Goal: Task Accomplishment & Management: Use online tool/utility

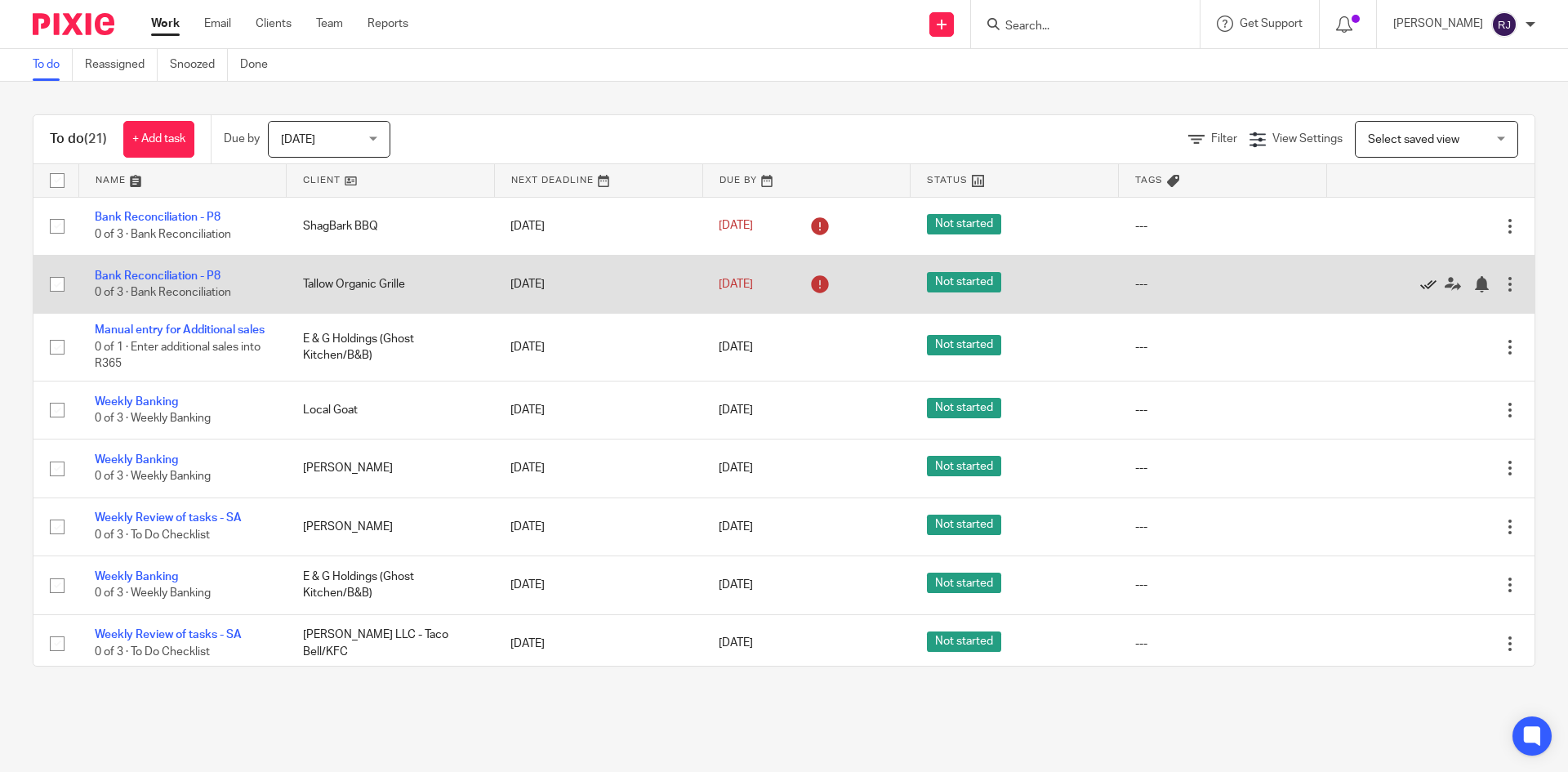
click at [1420, 283] on icon at bounding box center [1428, 284] width 17 height 17
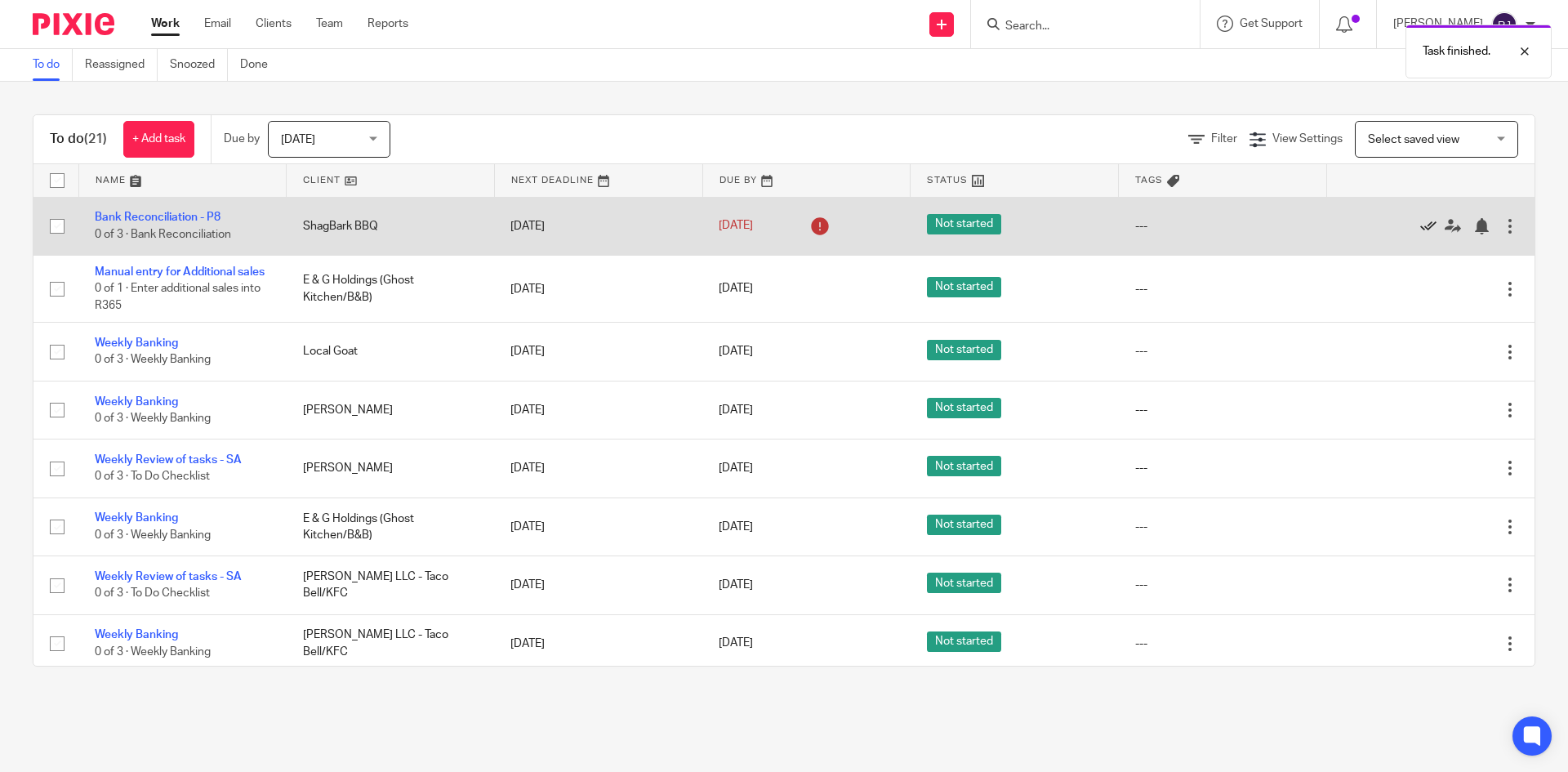
click at [1420, 223] on icon at bounding box center [1428, 226] width 17 height 17
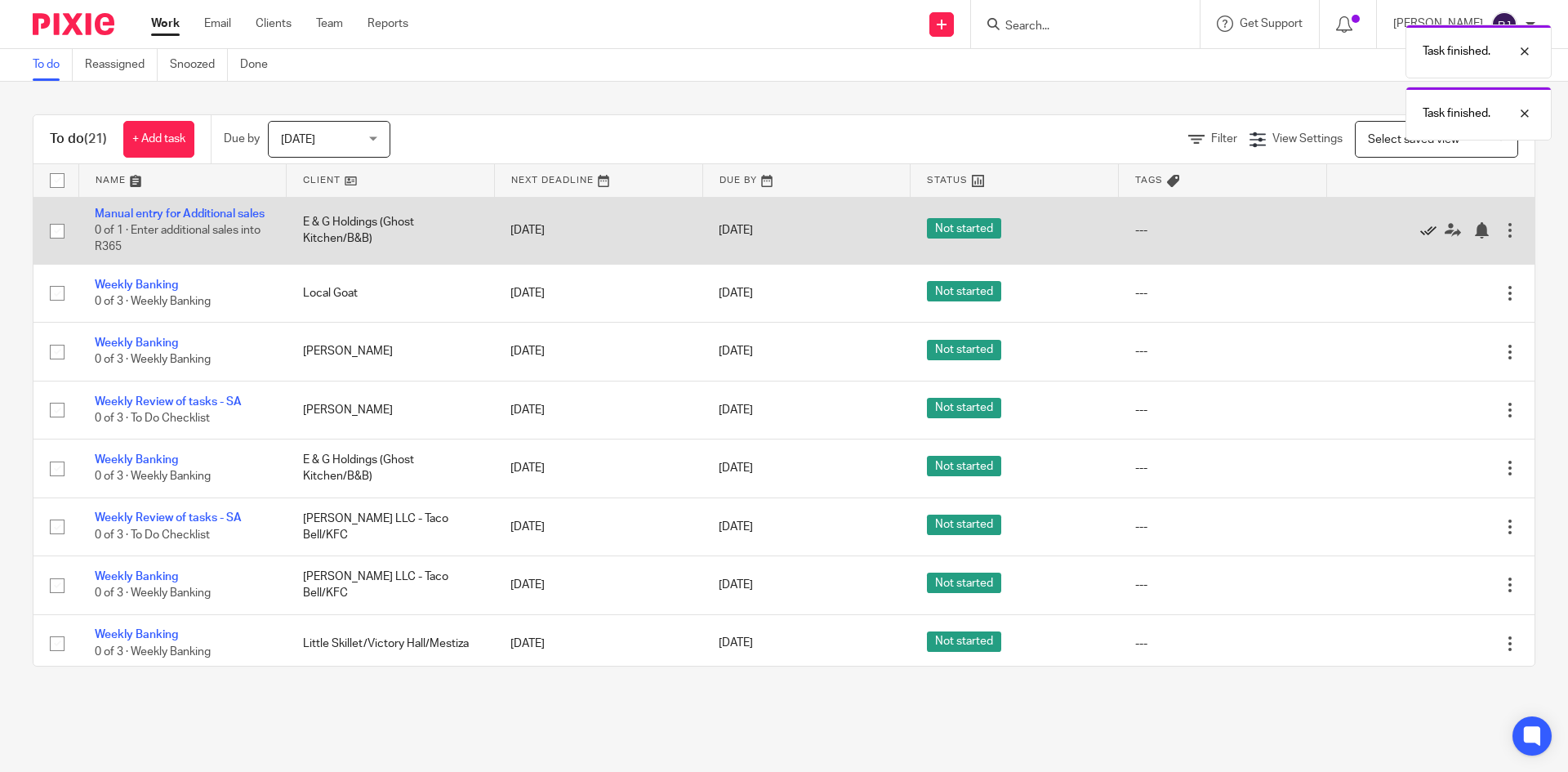
click at [1420, 234] on icon at bounding box center [1428, 230] width 17 height 17
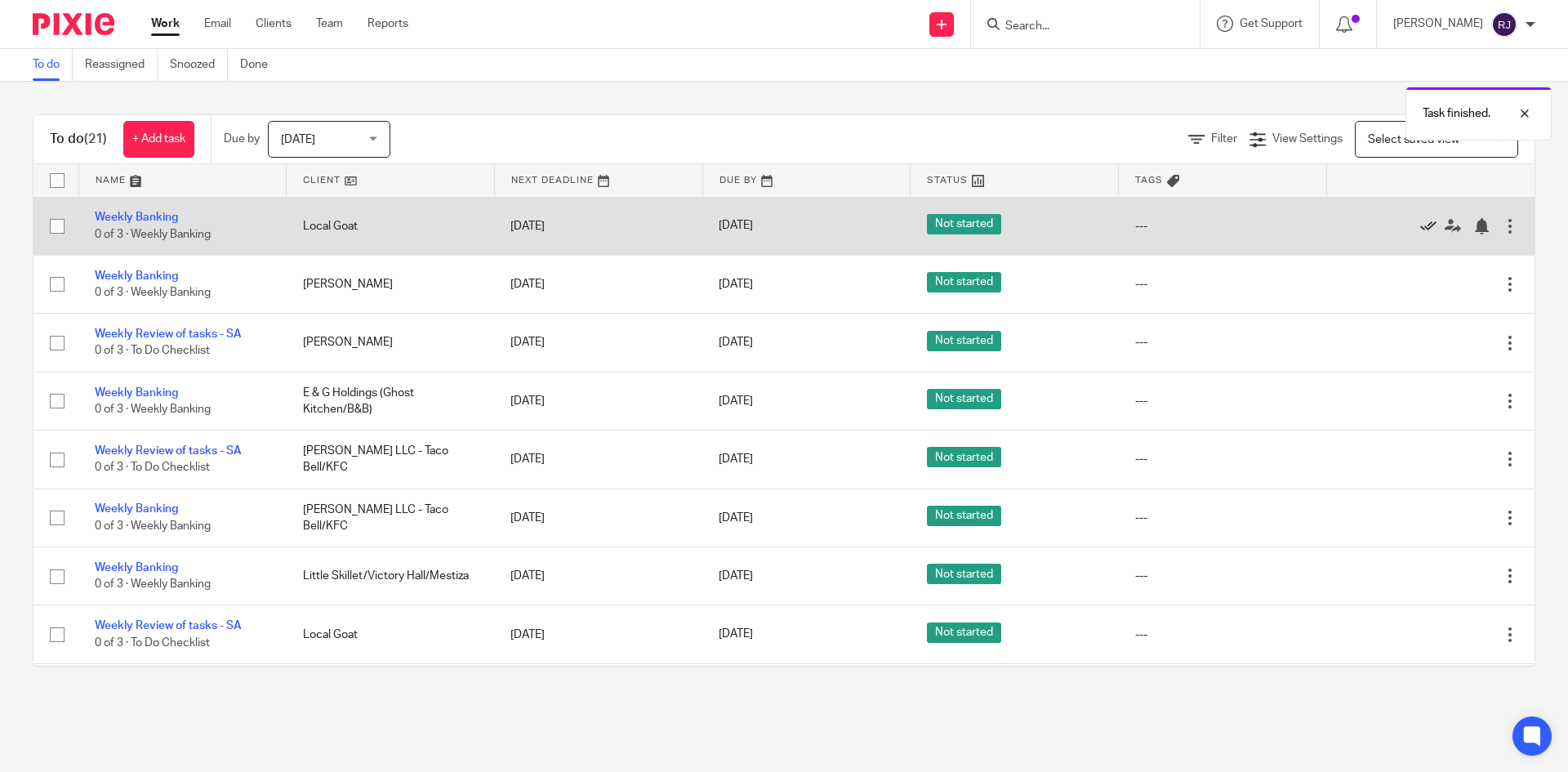
click at [1420, 227] on icon at bounding box center [1428, 226] width 17 height 17
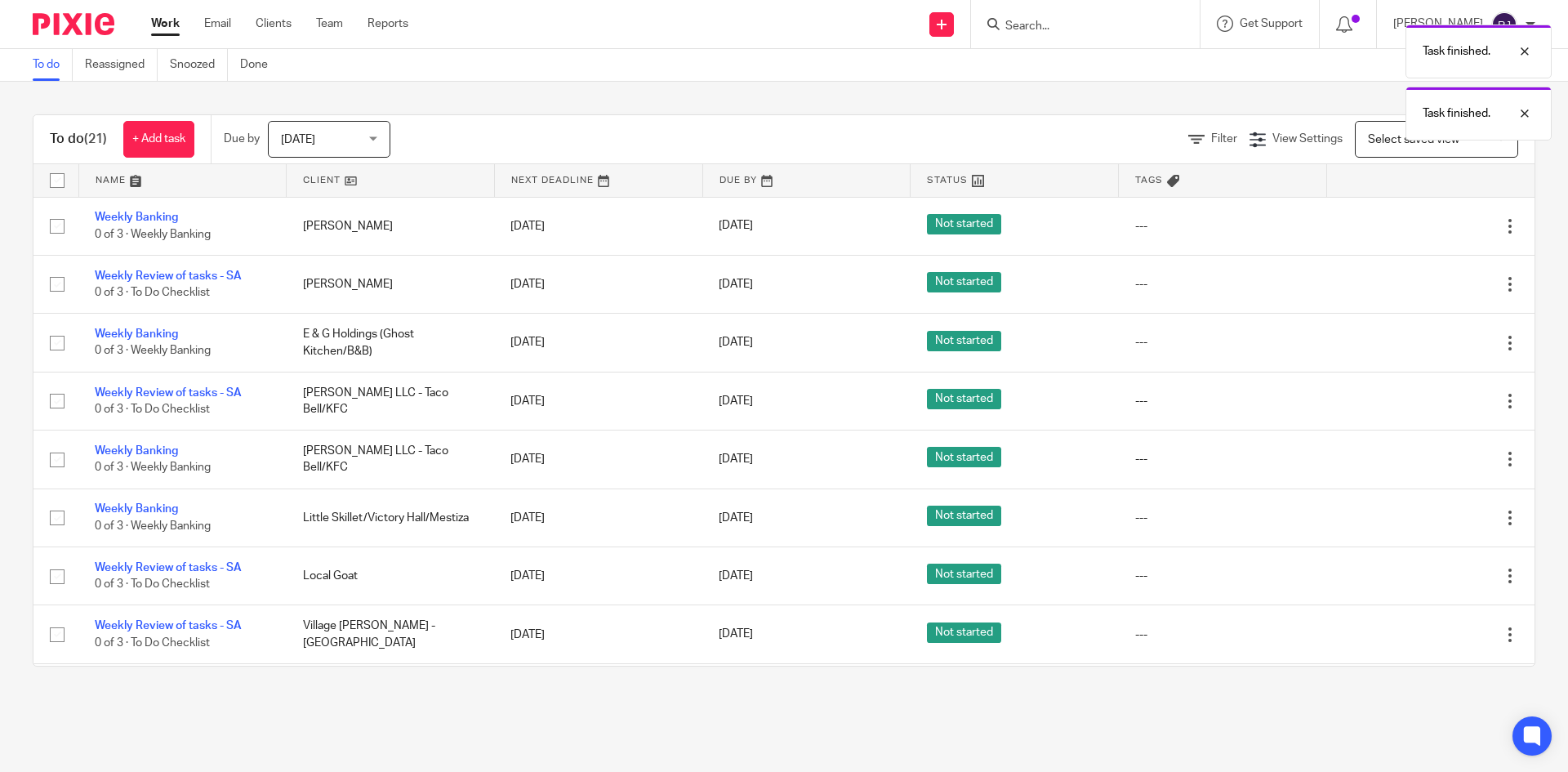
click at [1420, 227] on icon at bounding box center [1428, 226] width 17 height 17
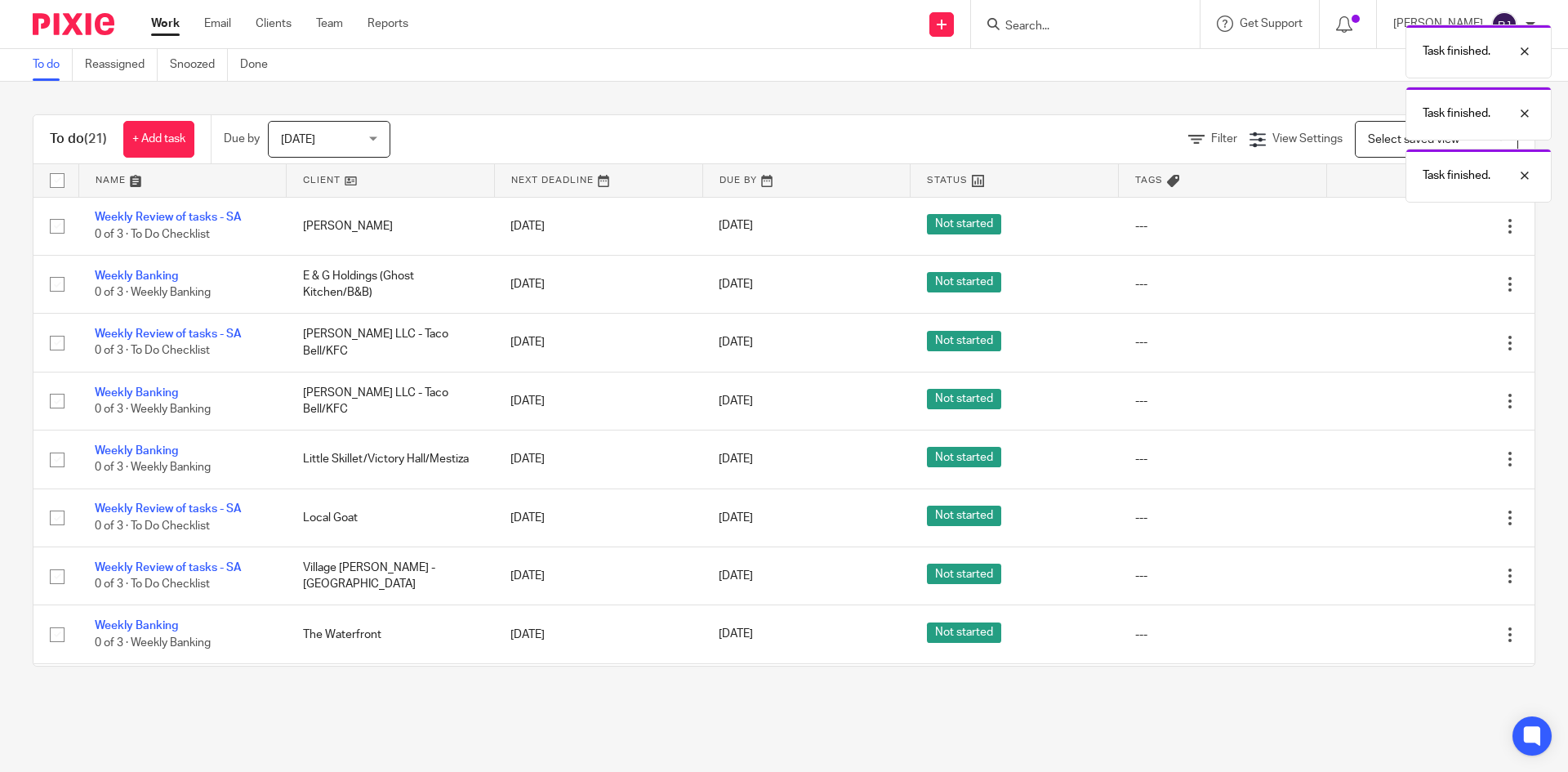
click at [1420, 227] on icon at bounding box center [1428, 226] width 17 height 17
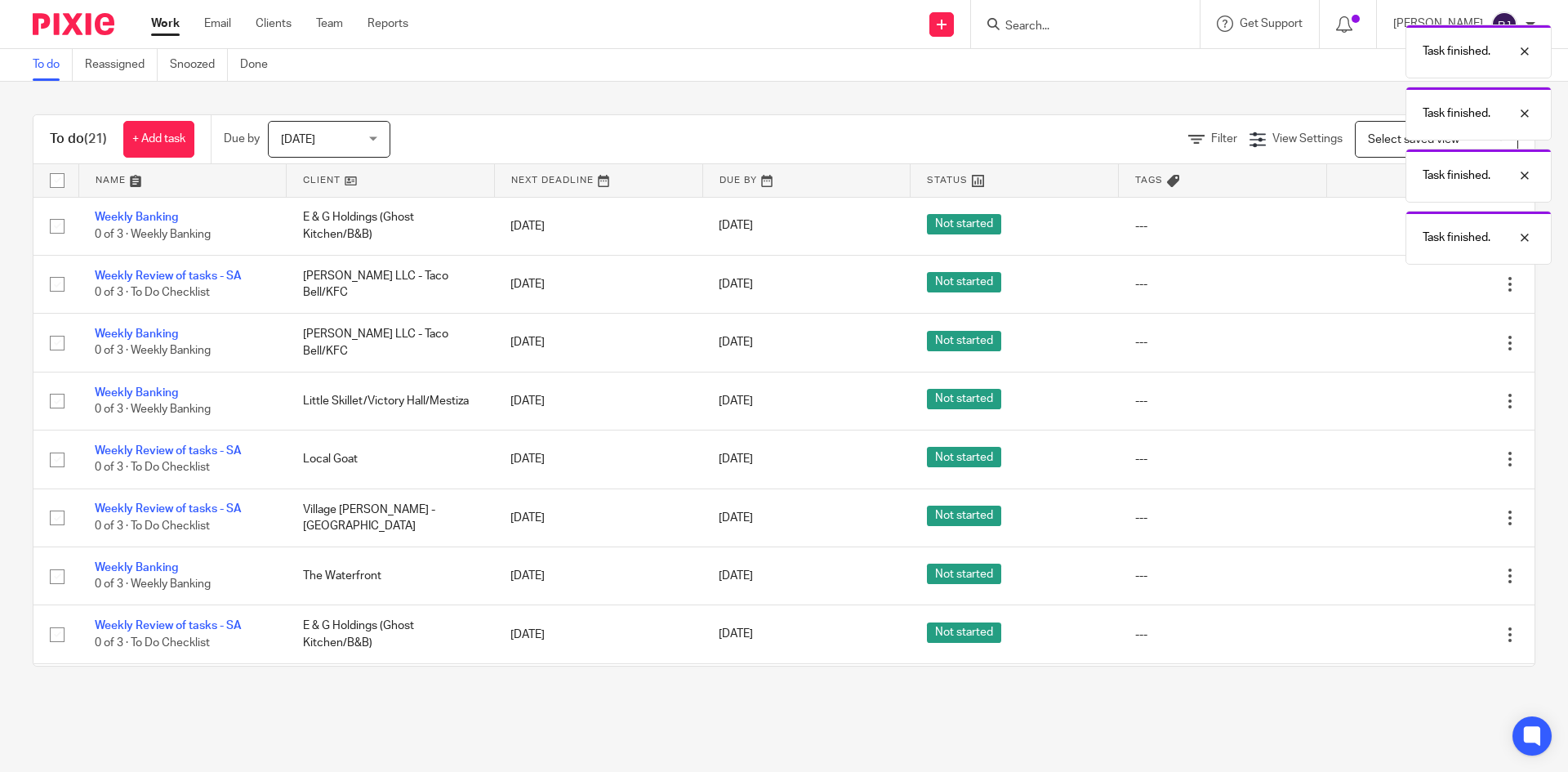
click at [1389, 227] on div "Task finished. Task finished. Task finished. Task finished." at bounding box center [1168, 141] width 768 height 249
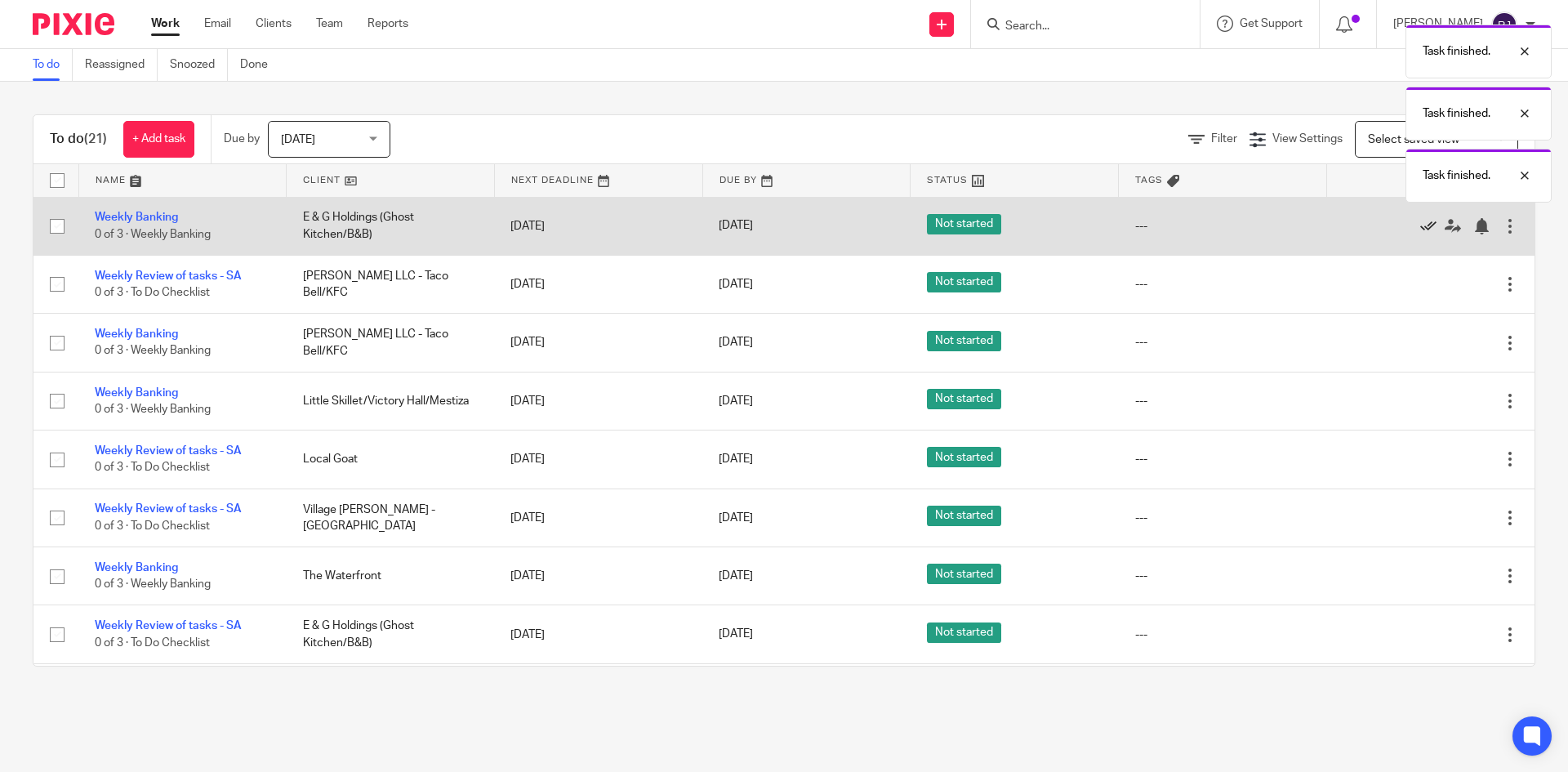
click at [1420, 233] on icon at bounding box center [1428, 226] width 17 height 17
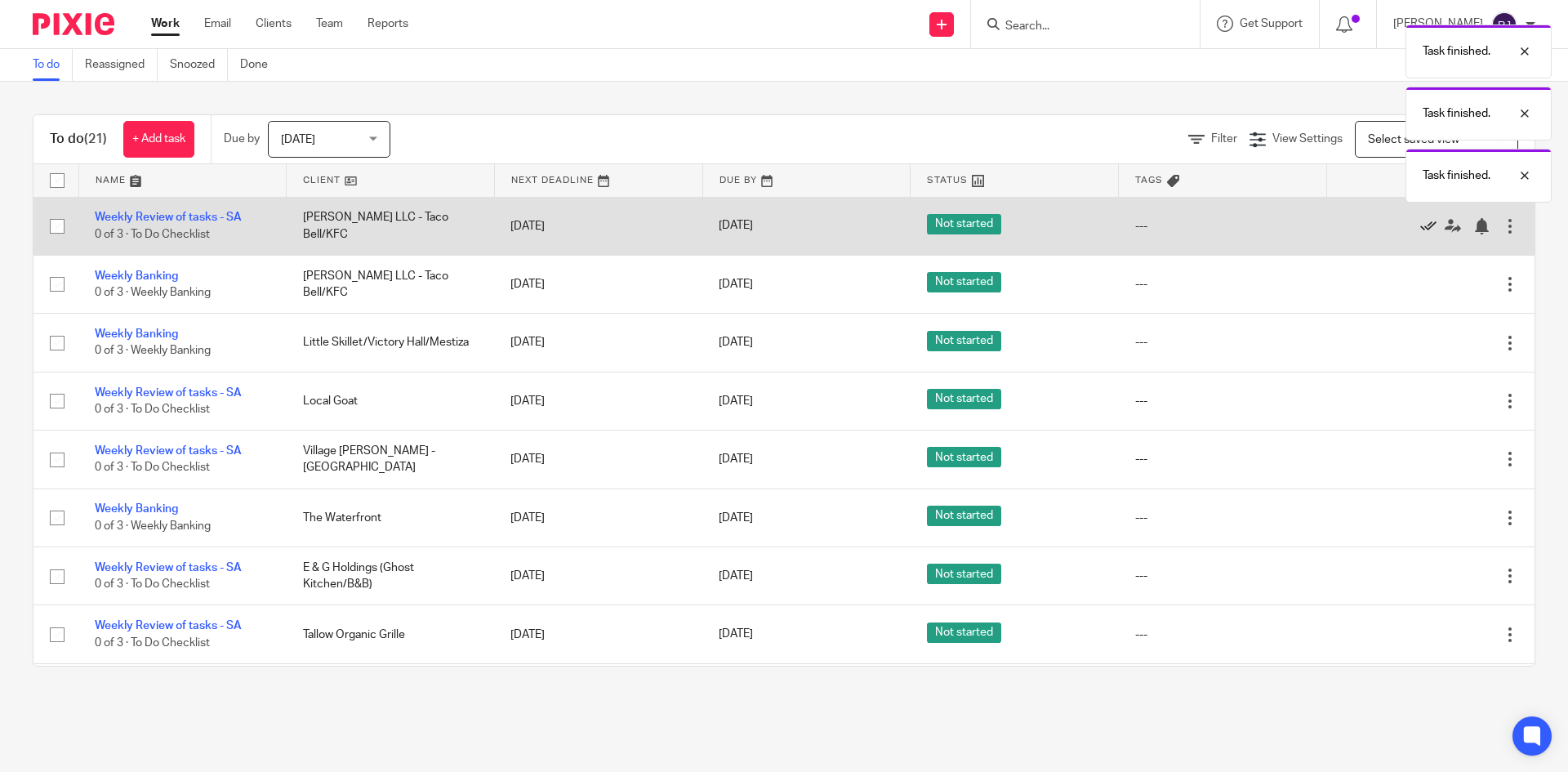
click at [1420, 222] on icon at bounding box center [1428, 226] width 17 height 17
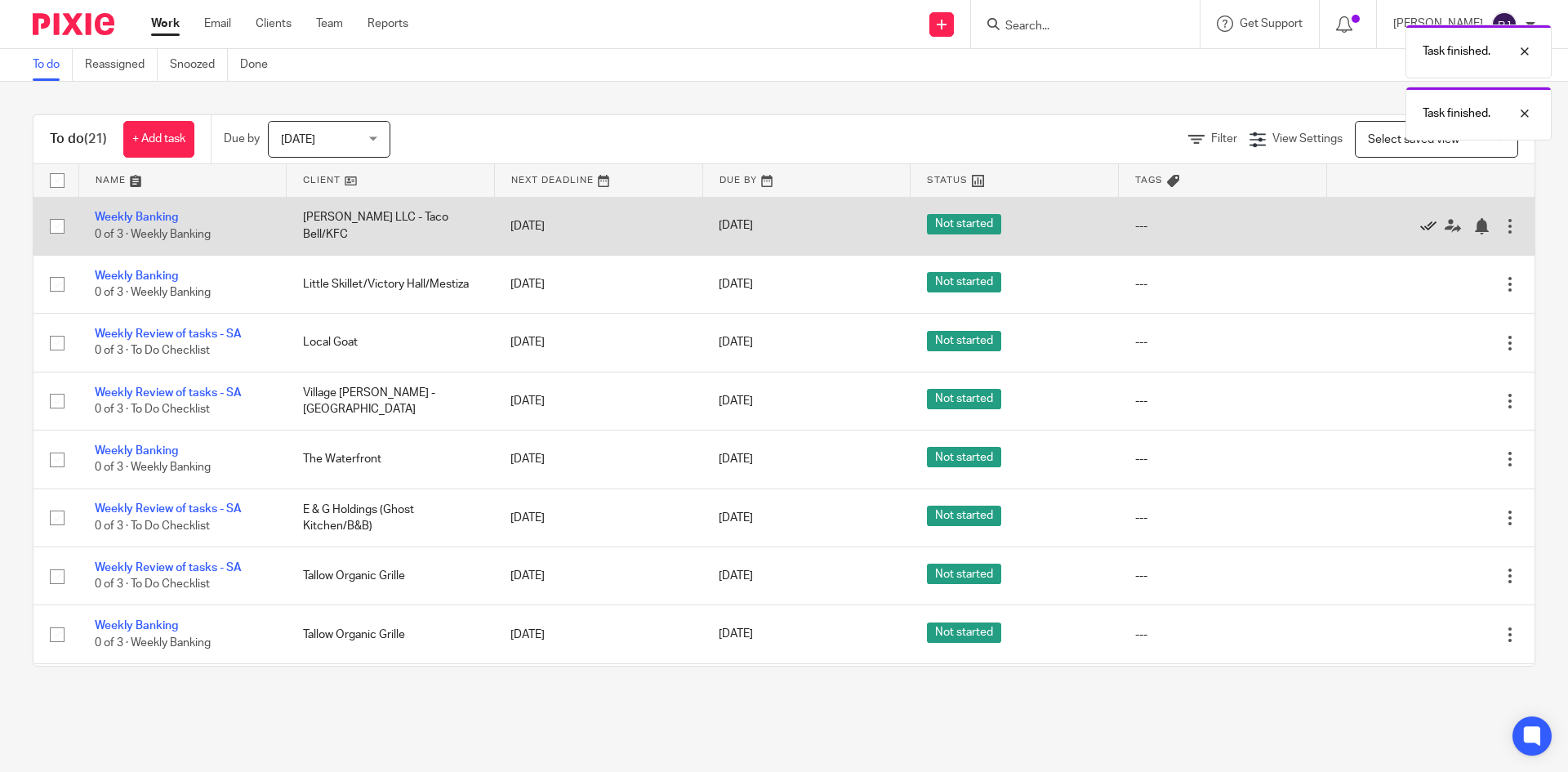
click at [1420, 222] on icon at bounding box center [1428, 226] width 17 height 17
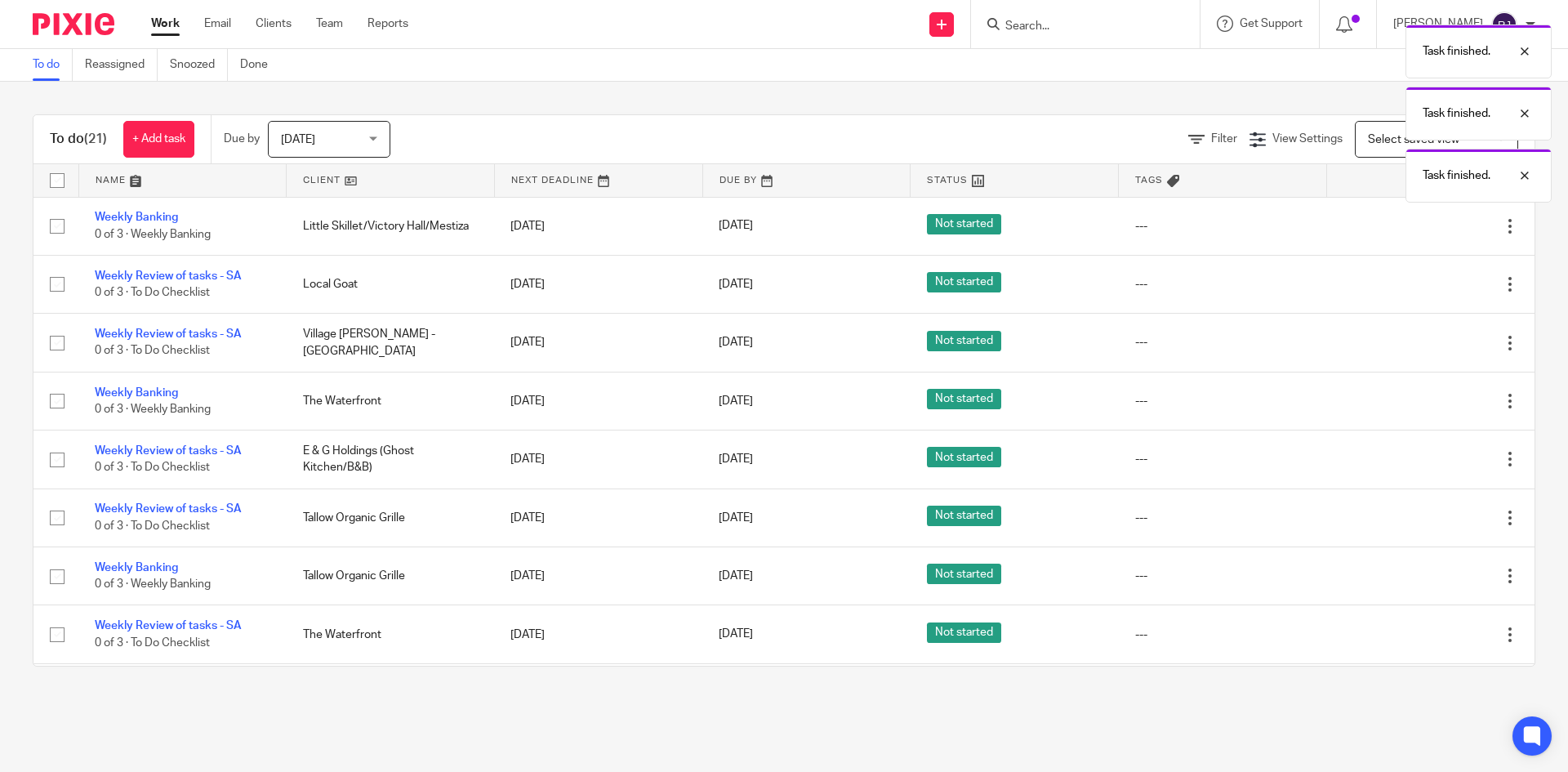
click at [1420, 222] on icon at bounding box center [1428, 226] width 17 height 17
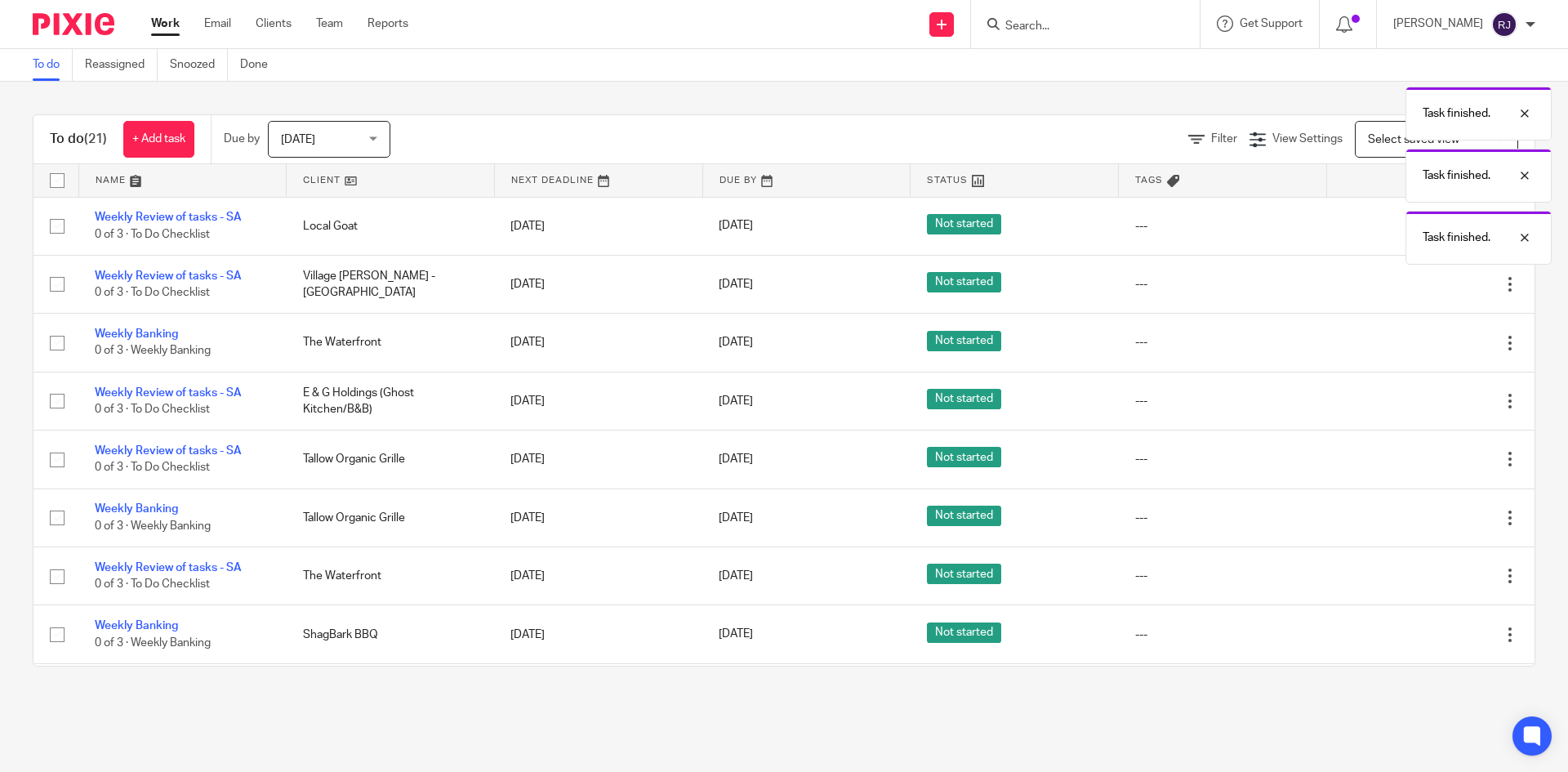
click at [1388, 222] on body "Work Email Clients Team Reports Work Email Clients Team Reports Settings Send n…" at bounding box center [784, 386] width 1568 height 772
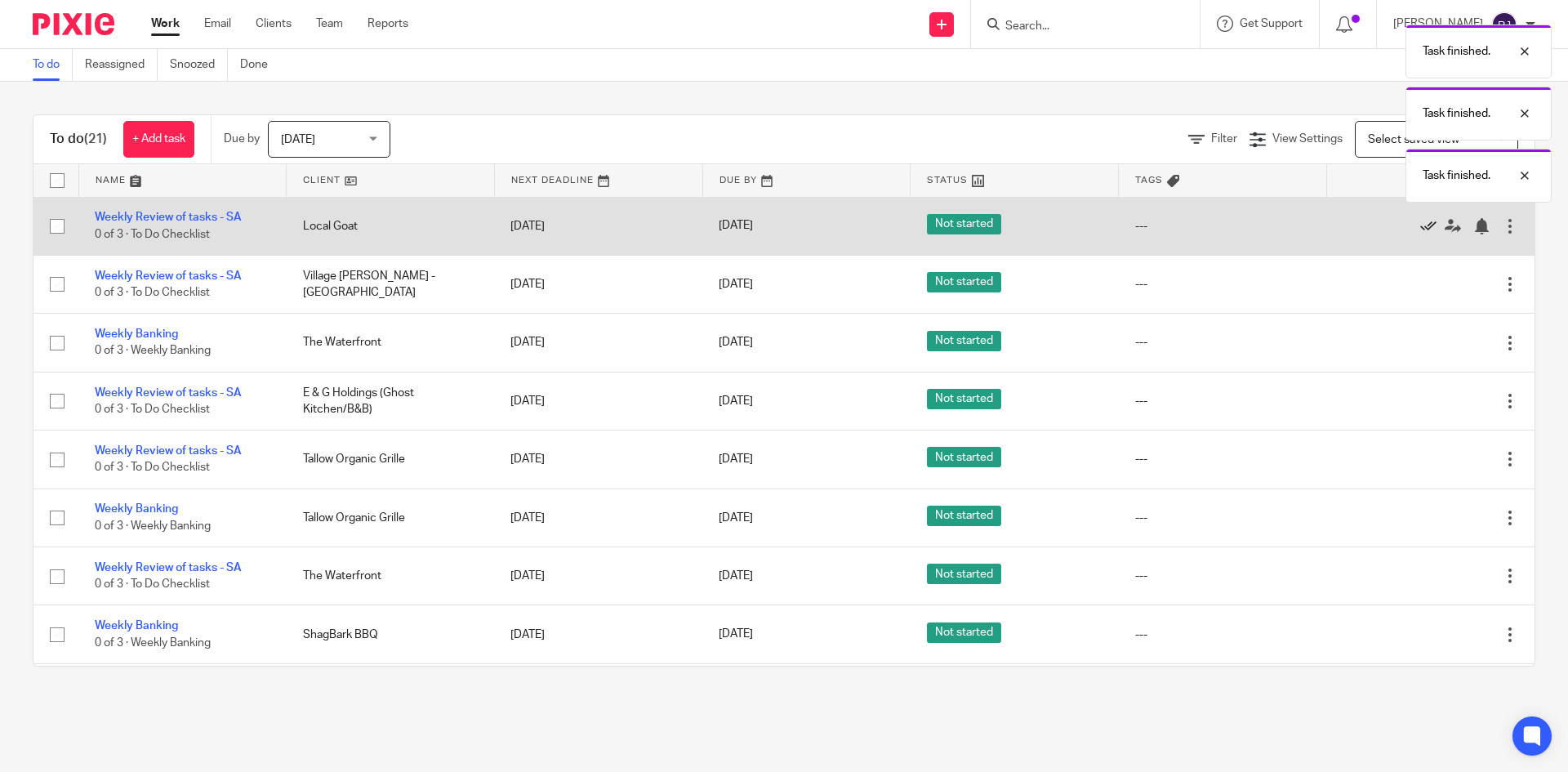
click at [1420, 222] on icon at bounding box center [1428, 226] width 17 height 17
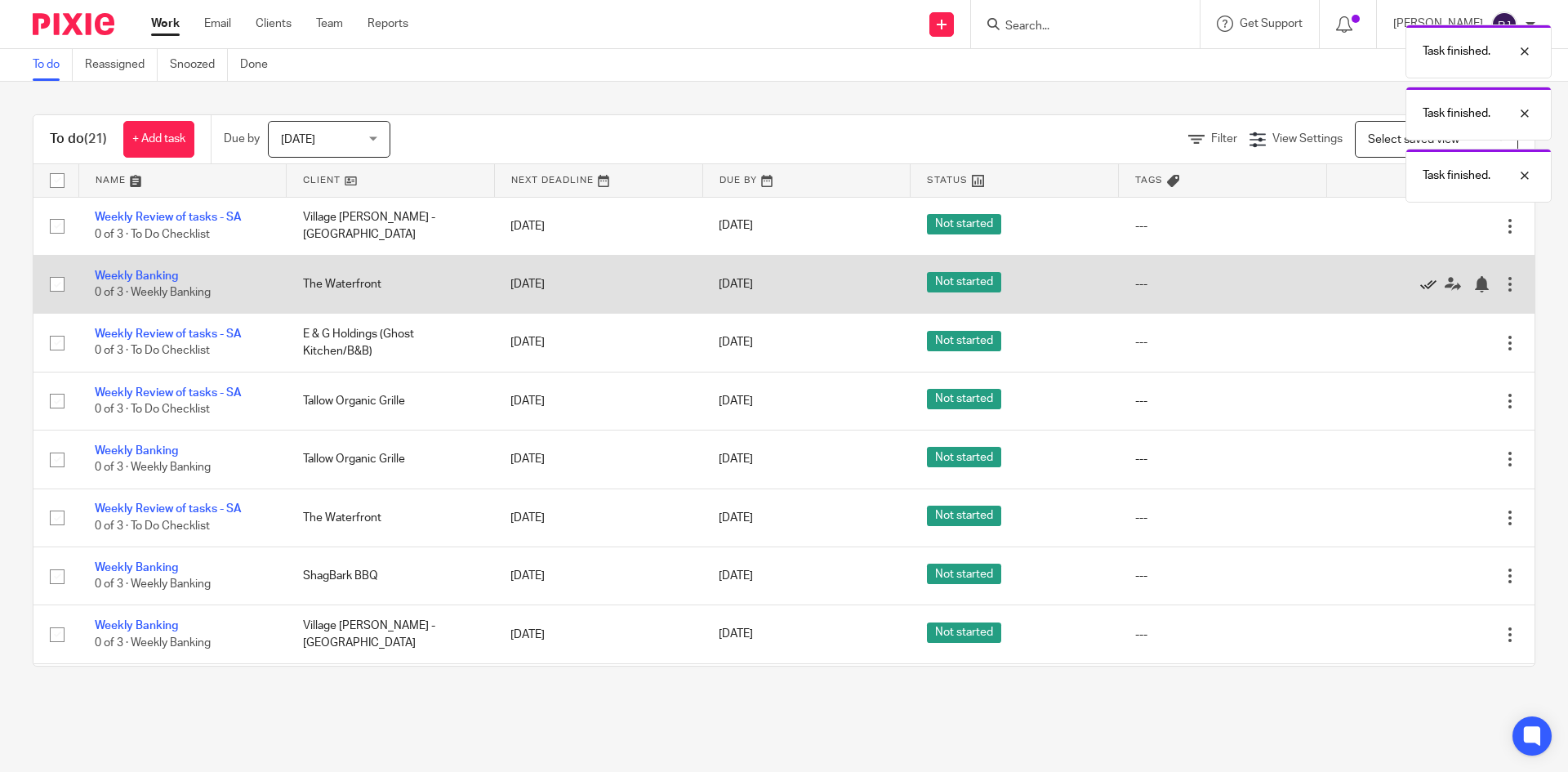
click at [1420, 281] on icon at bounding box center [1428, 284] width 17 height 17
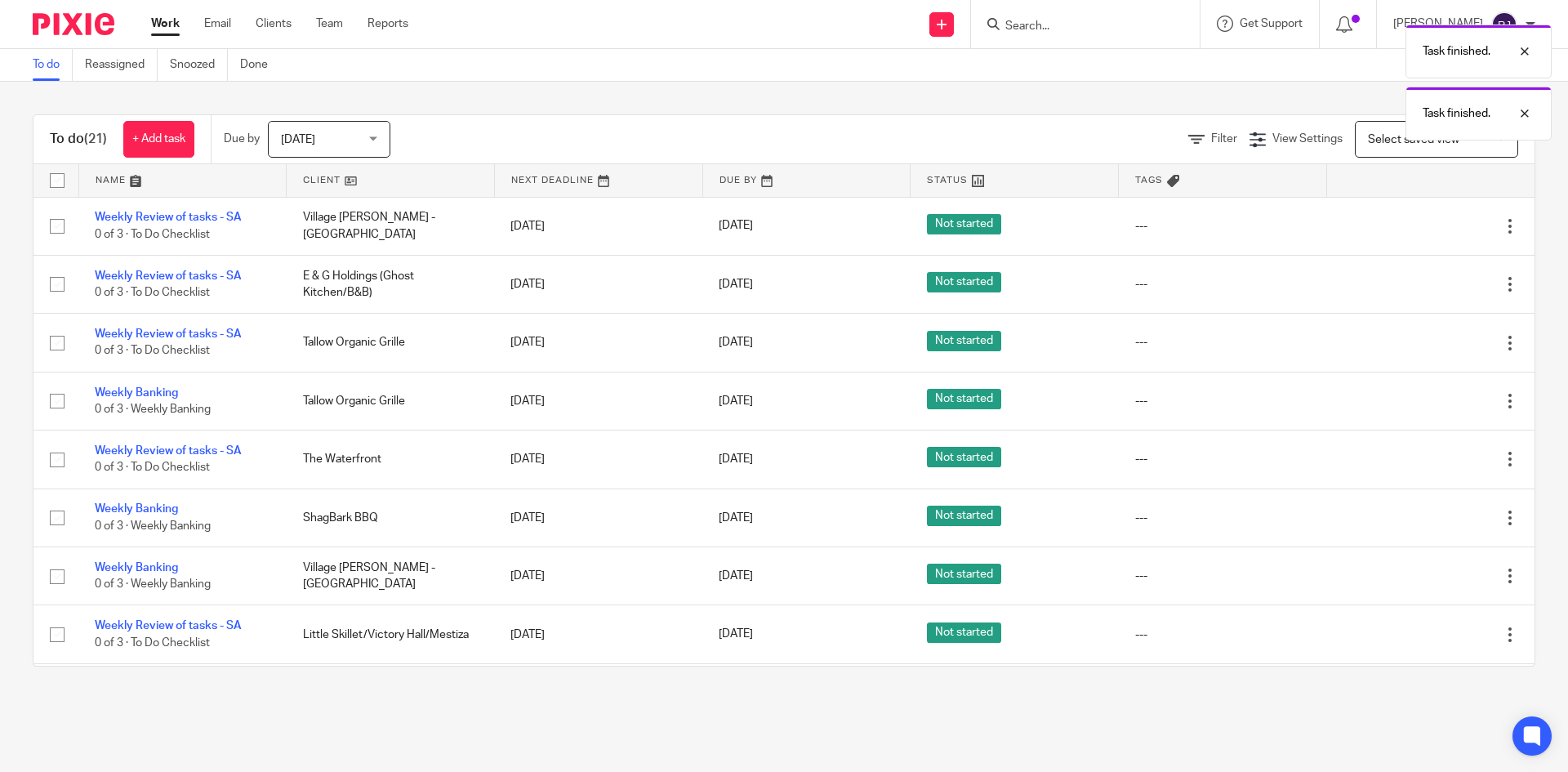
click at [1420, 281] on icon at bounding box center [1428, 284] width 17 height 17
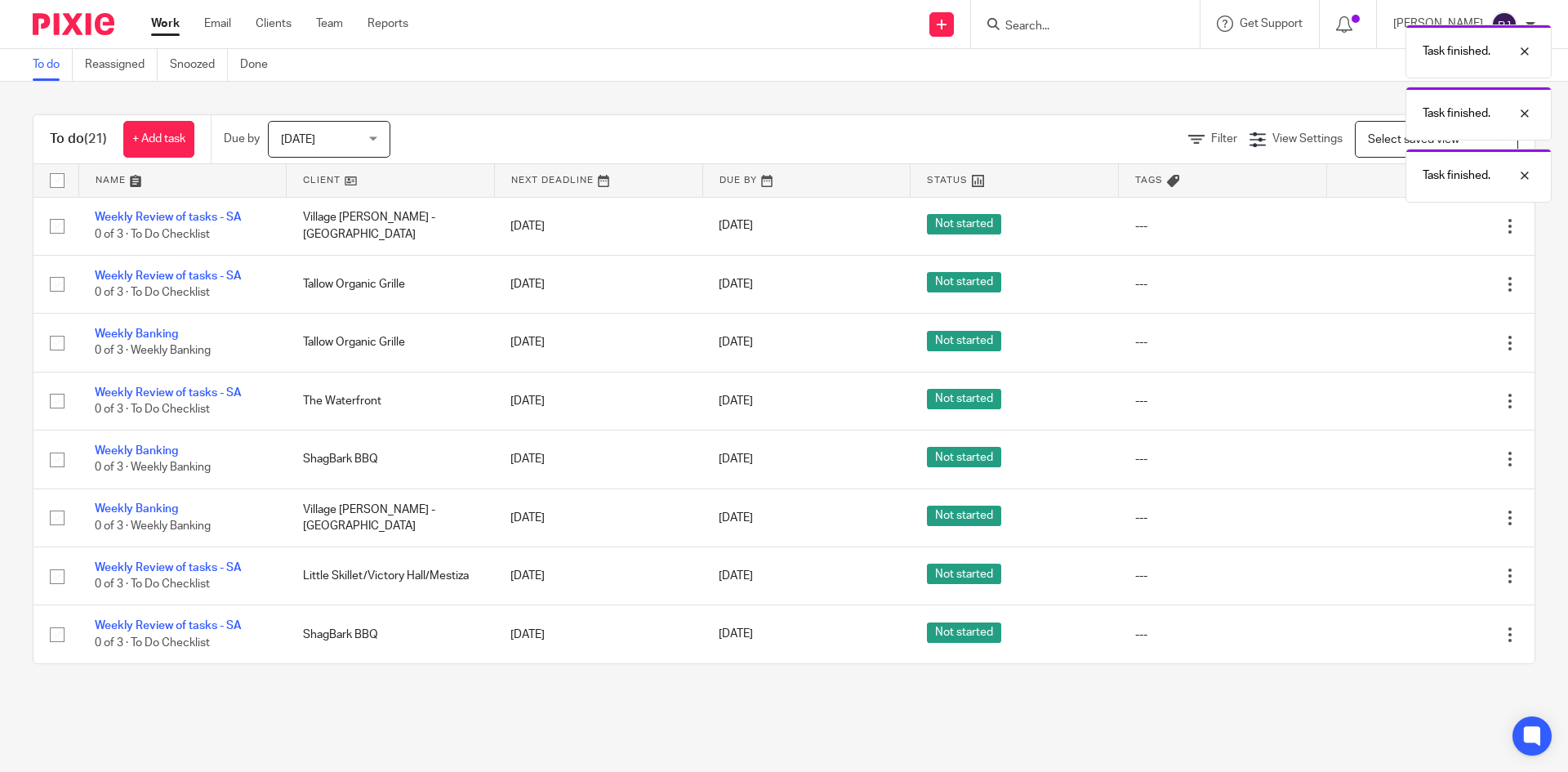
click at [1393, 281] on div at bounding box center [1422, 284] width 159 height 17
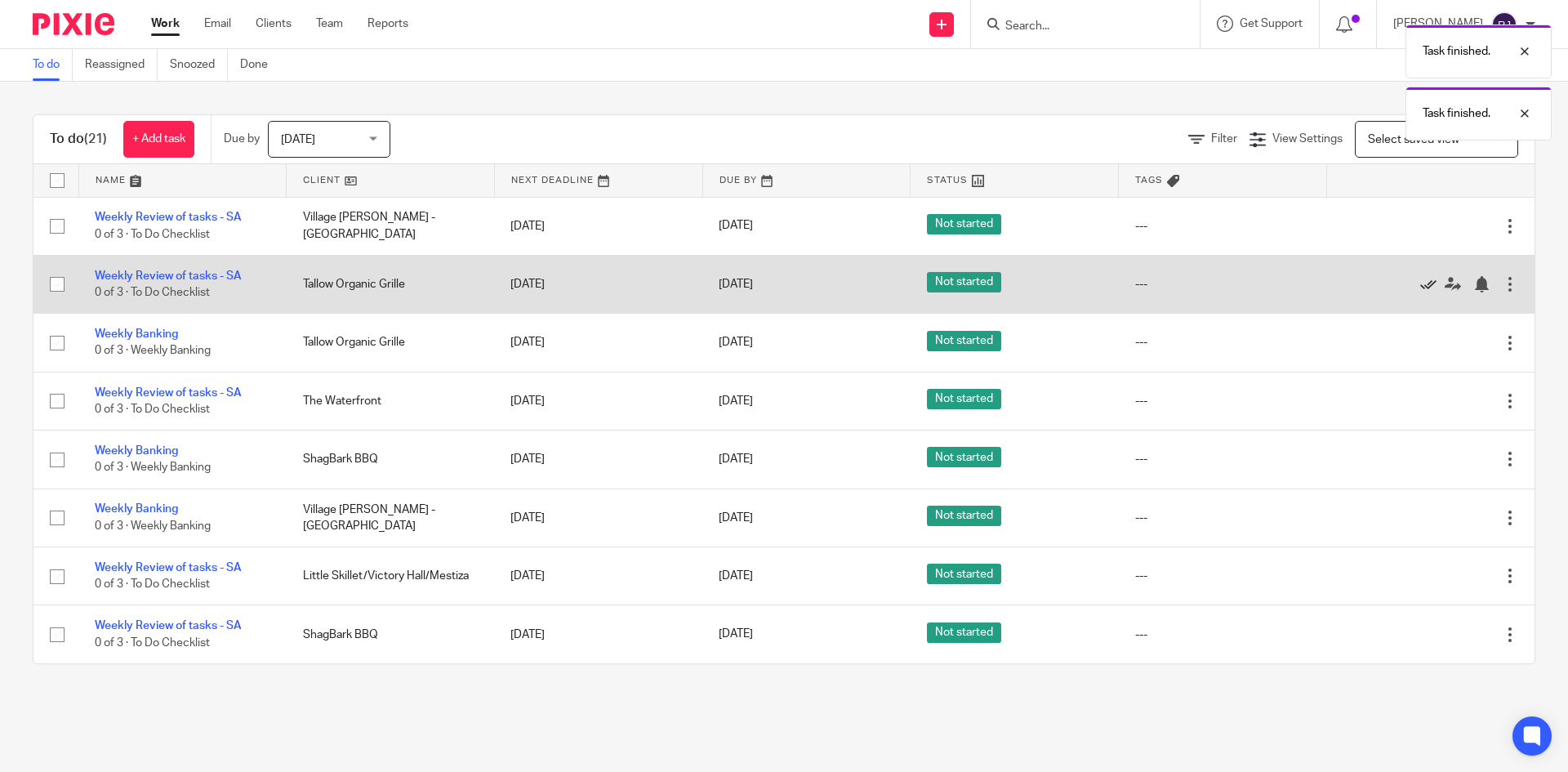
click at [1420, 285] on icon at bounding box center [1428, 284] width 17 height 17
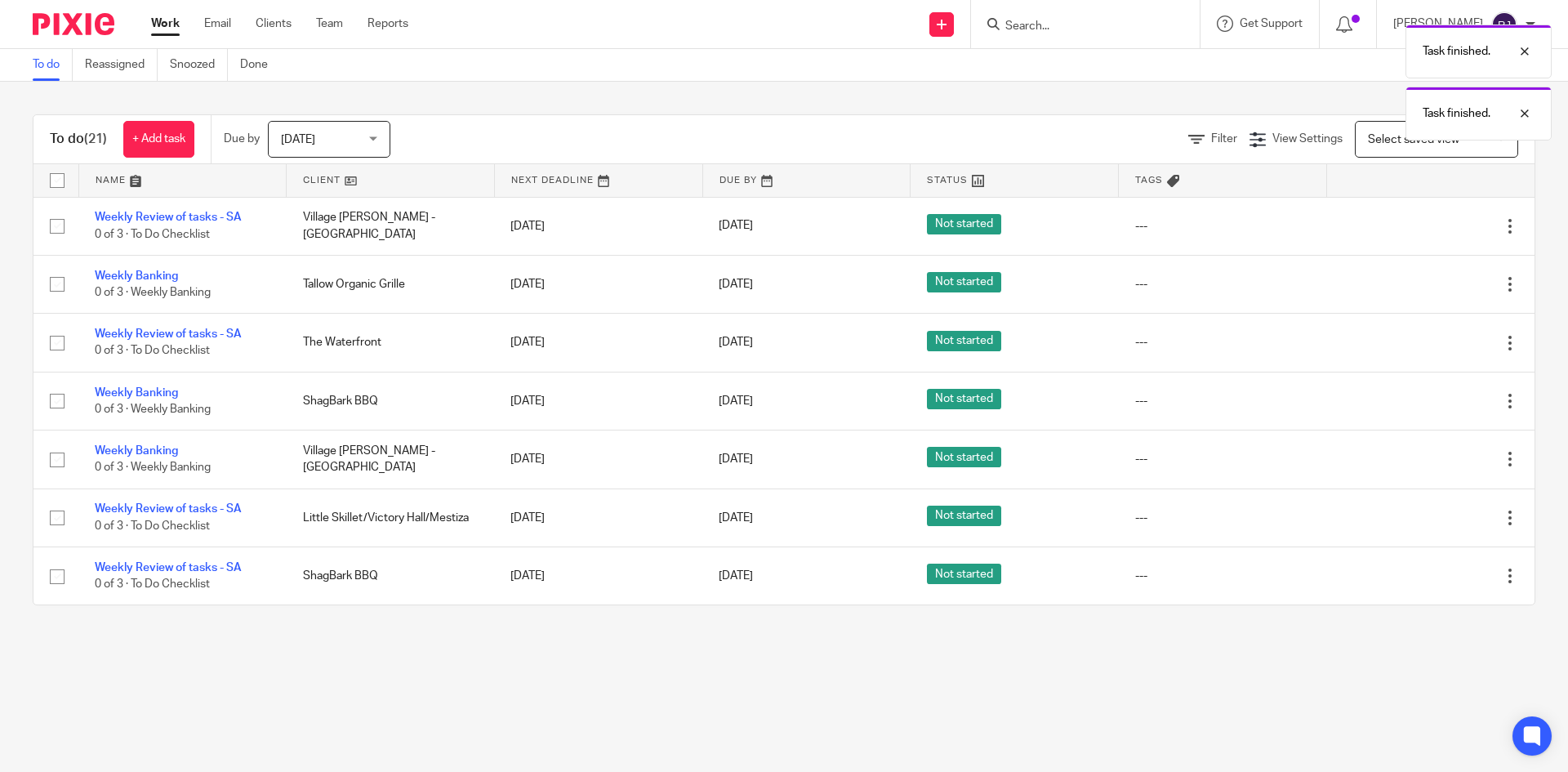
click at [1420, 285] on icon at bounding box center [1428, 284] width 17 height 17
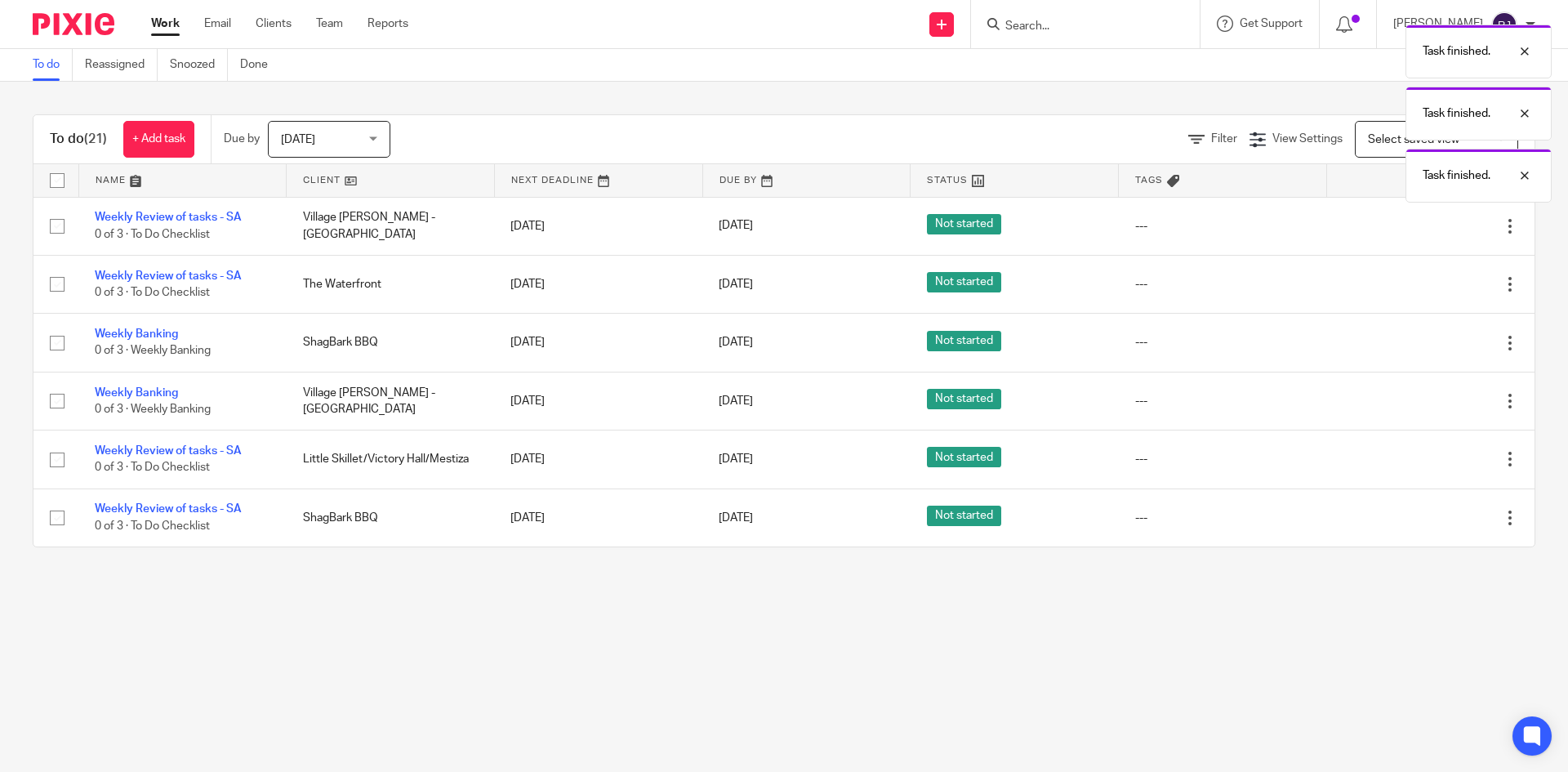
click at [1420, 285] on icon at bounding box center [1428, 284] width 17 height 17
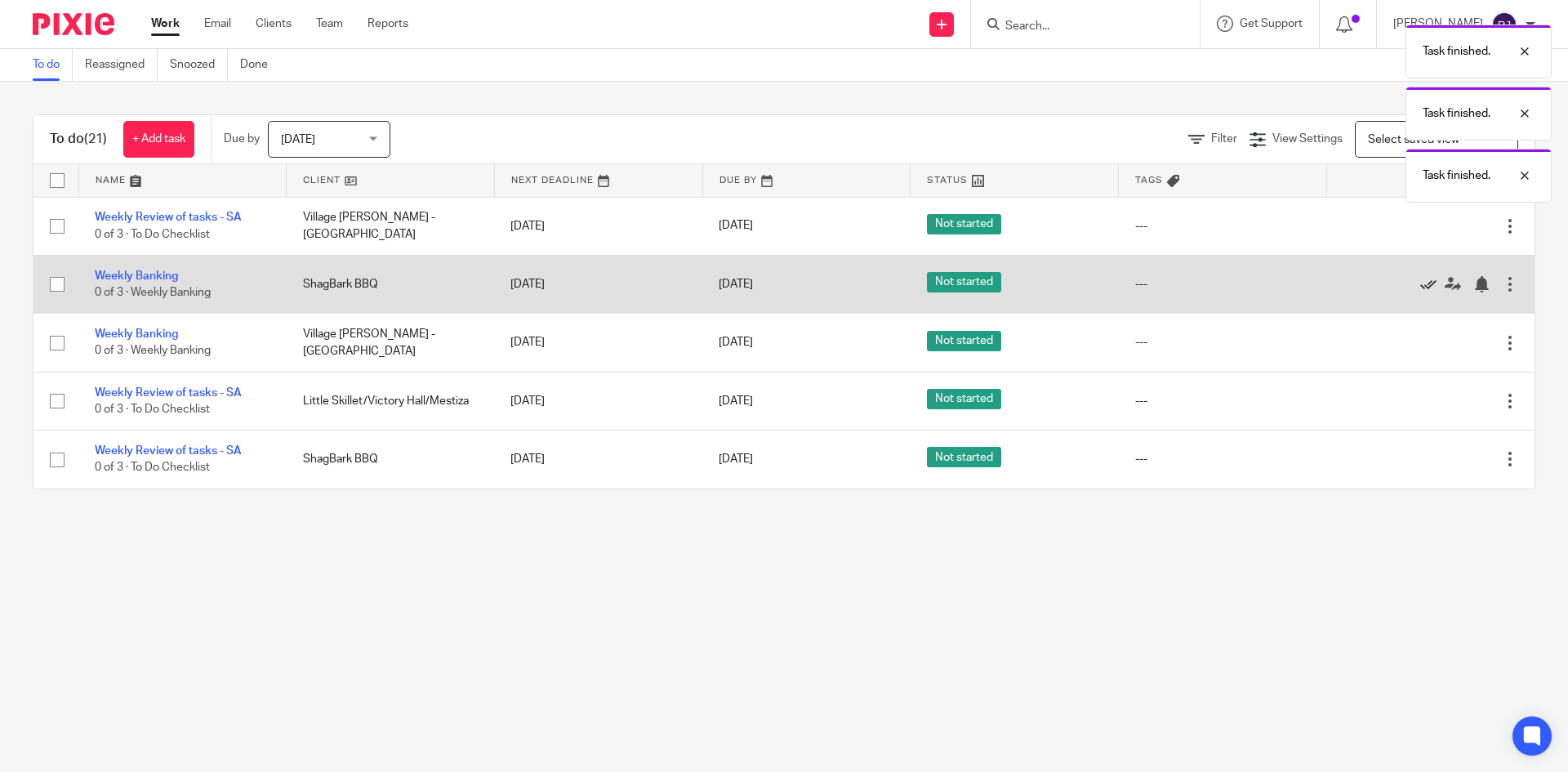
click at [1420, 285] on icon at bounding box center [1428, 284] width 17 height 17
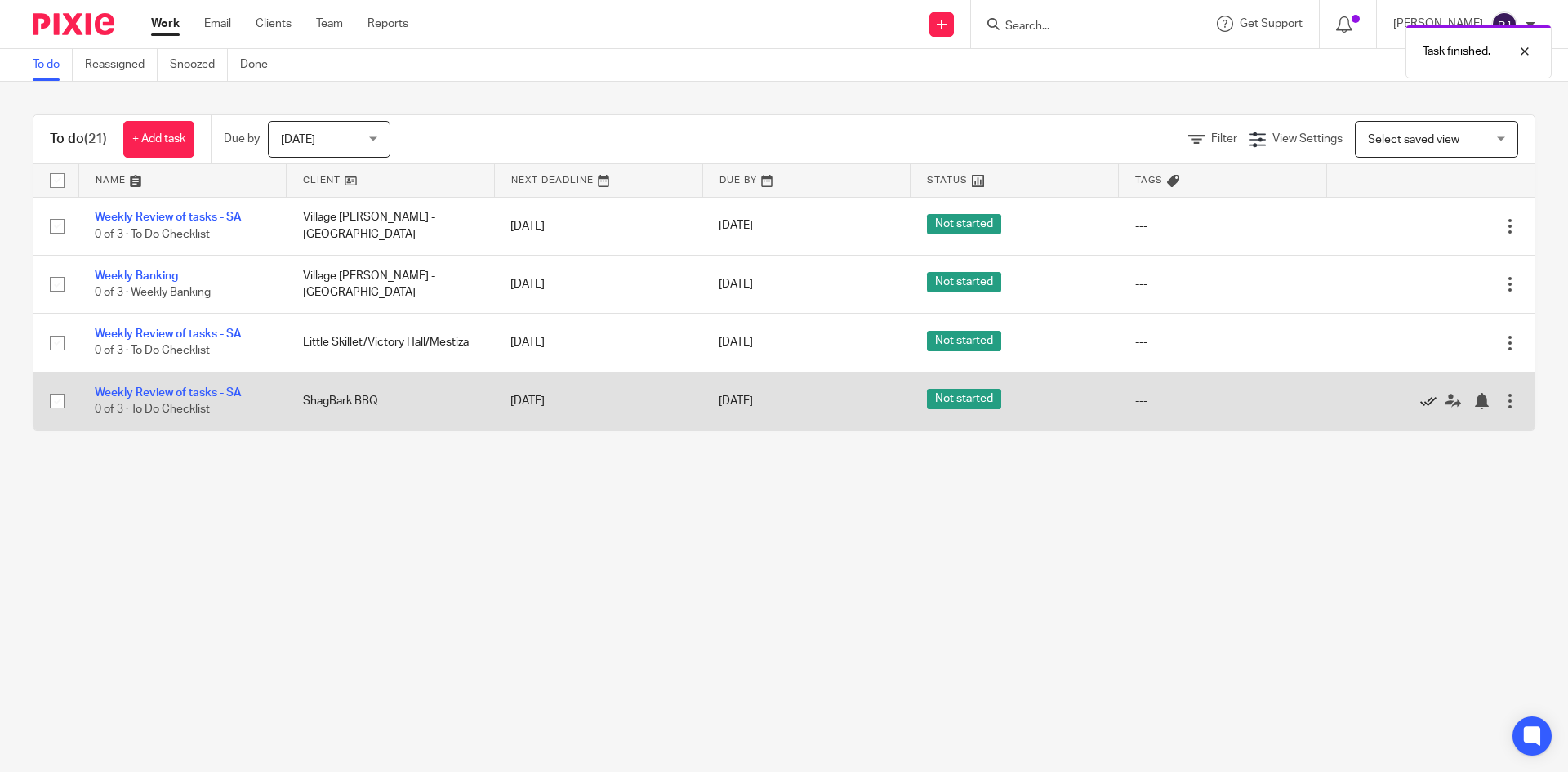
click at [1420, 402] on icon at bounding box center [1428, 400] width 17 height 17
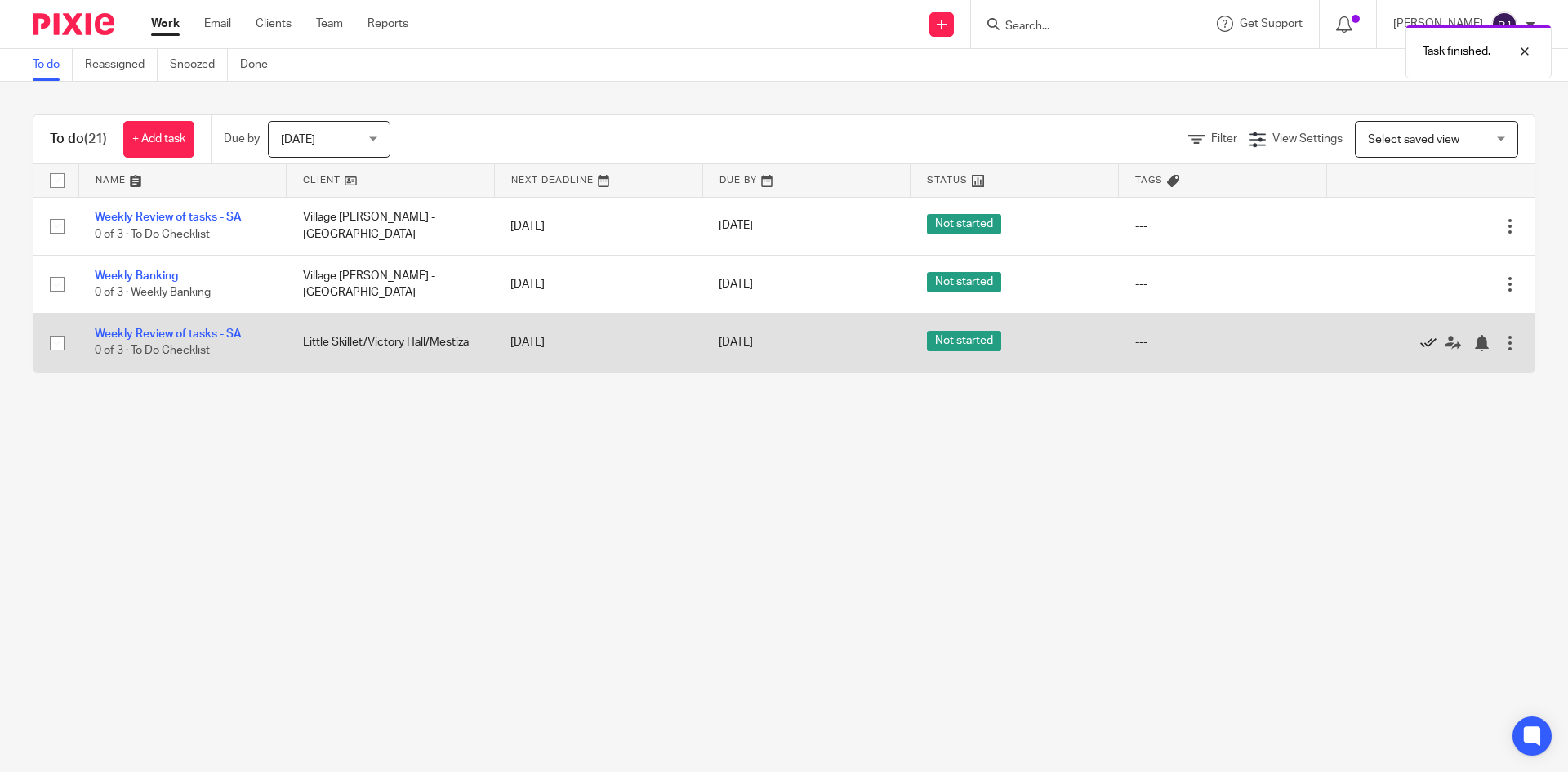
click at [1420, 343] on icon at bounding box center [1428, 343] width 17 height 17
